Goal: Information Seeking & Learning: Find specific fact

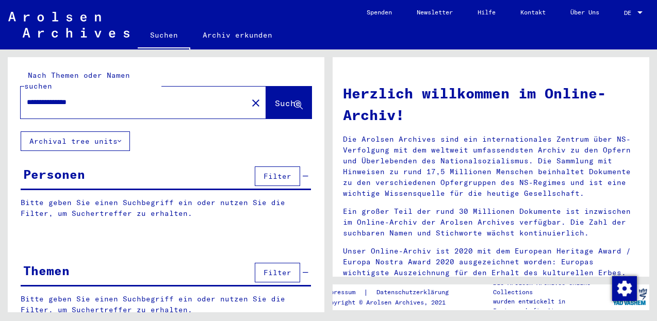
type input "**********"
click at [277, 98] on span "Suche" at bounding box center [288, 103] width 26 height 10
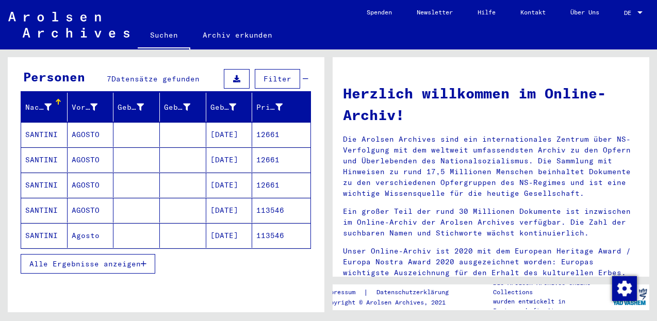
scroll to position [103, 0]
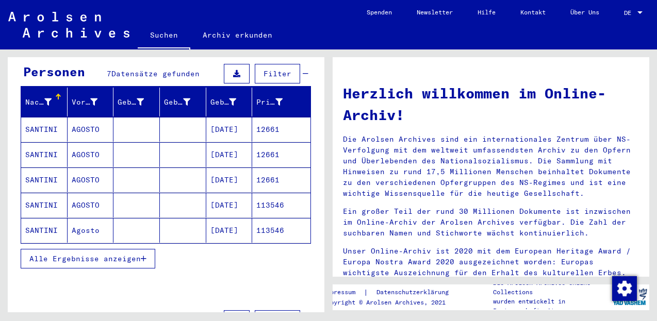
click at [43, 121] on mat-cell "SANTINI" at bounding box center [44, 129] width 46 height 25
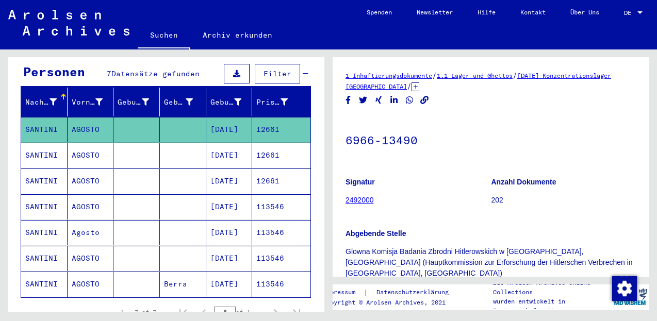
click at [49, 145] on mat-cell "SANTINI" at bounding box center [44, 155] width 46 height 25
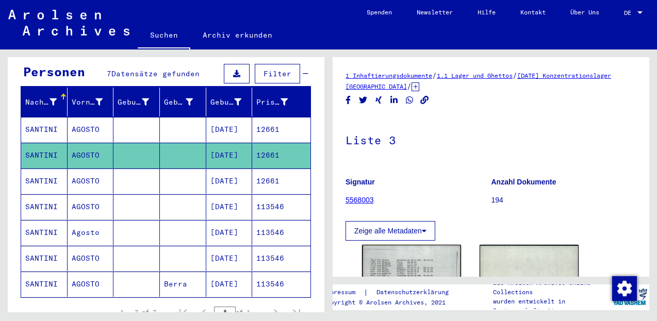
click at [58, 169] on mat-cell "SANTINI" at bounding box center [44, 181] width 46 height 25
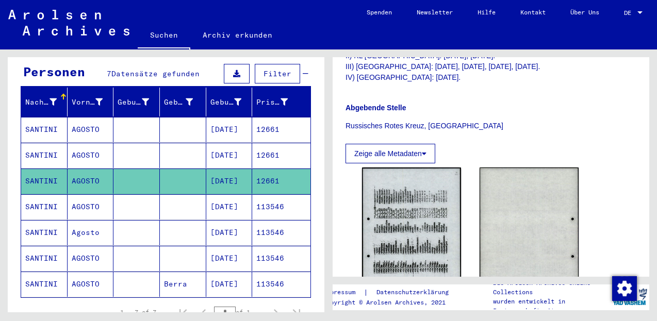
scroll to position [343, 0]
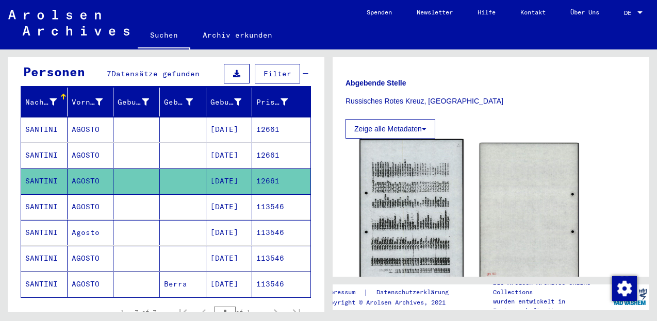
click at [431, 146] on img at bounding box center [411, 212] width 104 height 146
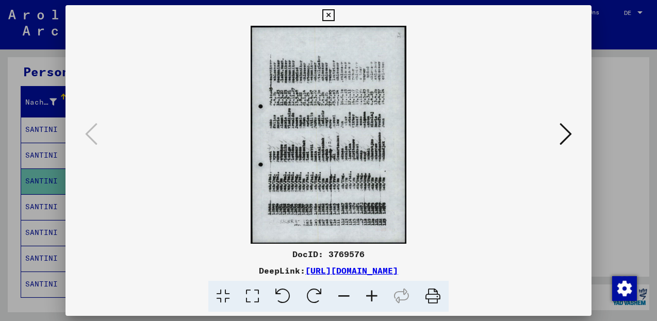
click at [320, 294] on icon at bounding box center [313, 296] width 31 height 31
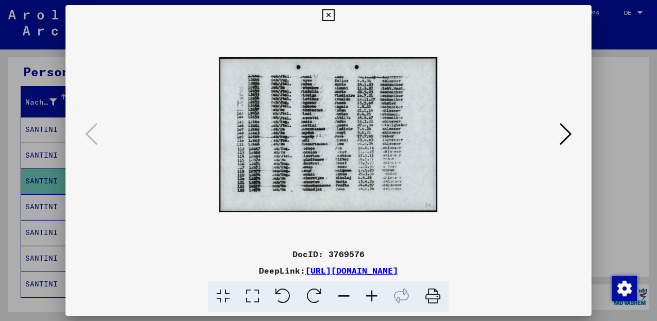
click at [334, 16] on icon at bounding box center [328, 15] width 12 height 12
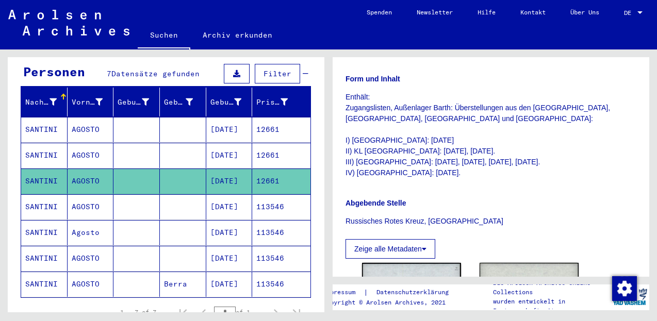
scroll to position [210, 0]
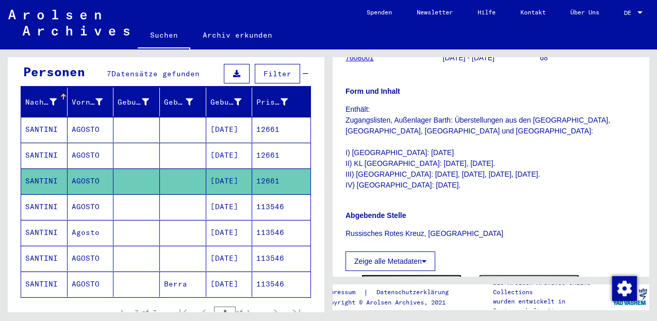
click at [41, 194] on mat-cell "SANTINI" at bounding box center [44, 206] width 46 height 25
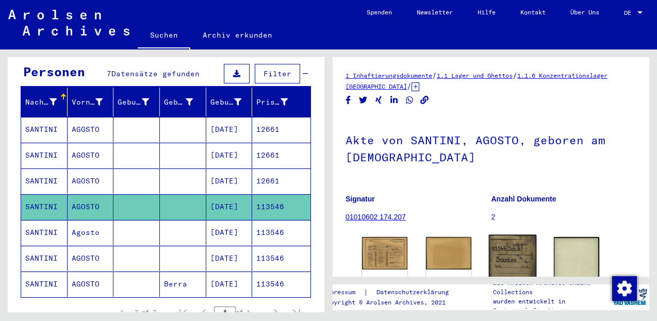
click at [503, 252] on img at bounding box center [512, 269] width 47 height 68
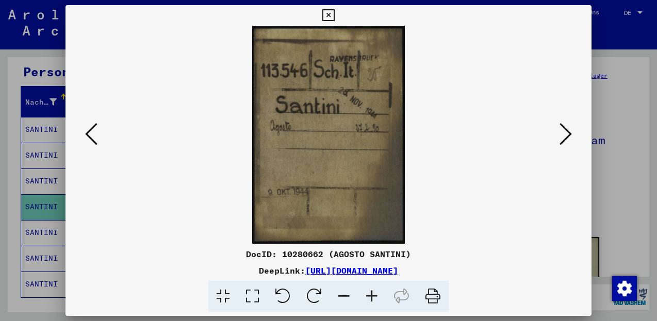
click at [334, 15] on icon at bounding box center [328, 15] width 12 height 12
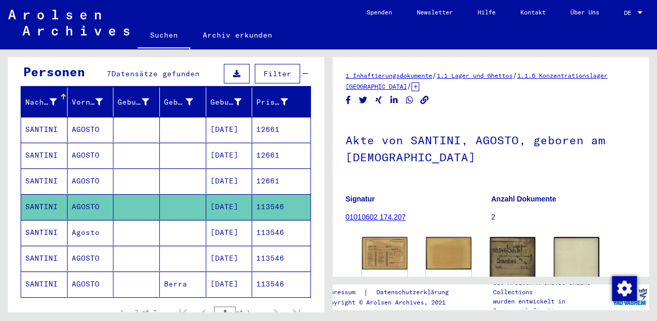
click at [51, 220] on mat-cell "SANTINI" at bounding box center [44, 232] width 46 height 25
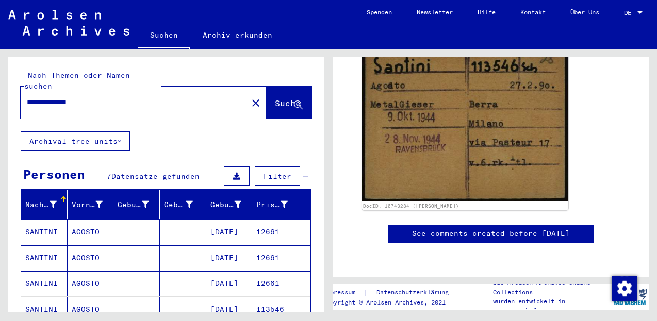
scroll to position [188, 0]
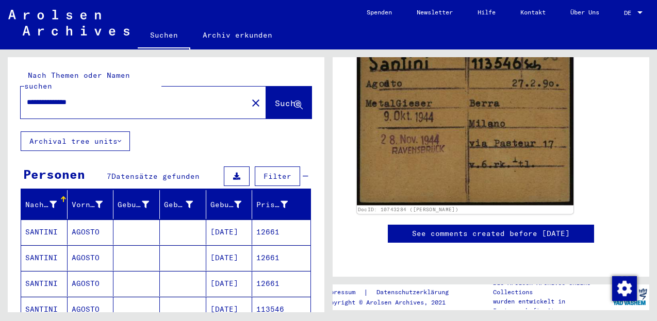
click at [473, 141] on img at bounding box center [465, 121] width 216 height 169
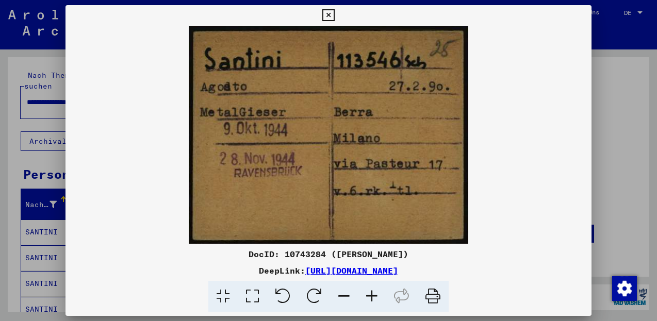
scroll to position [188, 0]
click at [334, 16] on icon at bounding box center [328, 15] width 12 height 12
